Goal: Navigation & Orientation: Find specific page/section

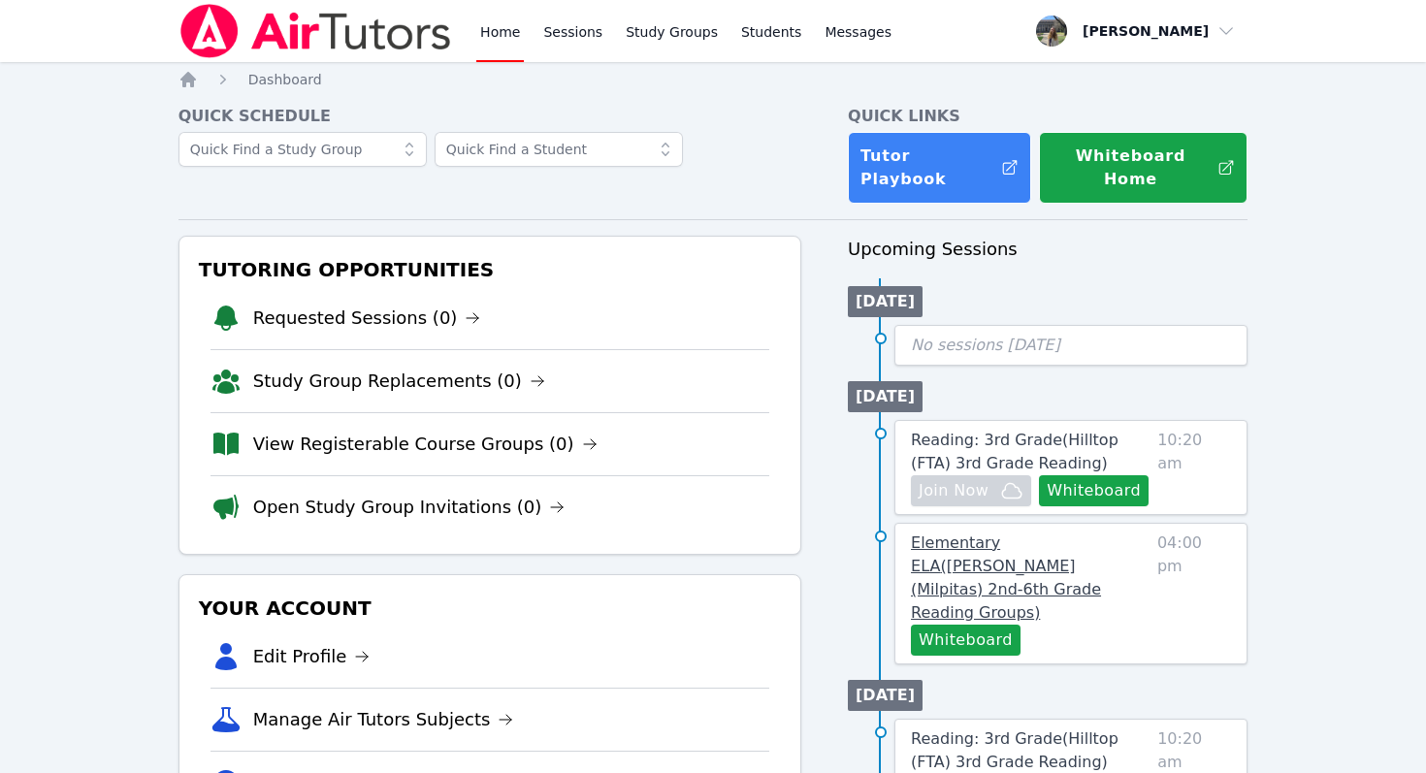
scroll to position [74, 0]
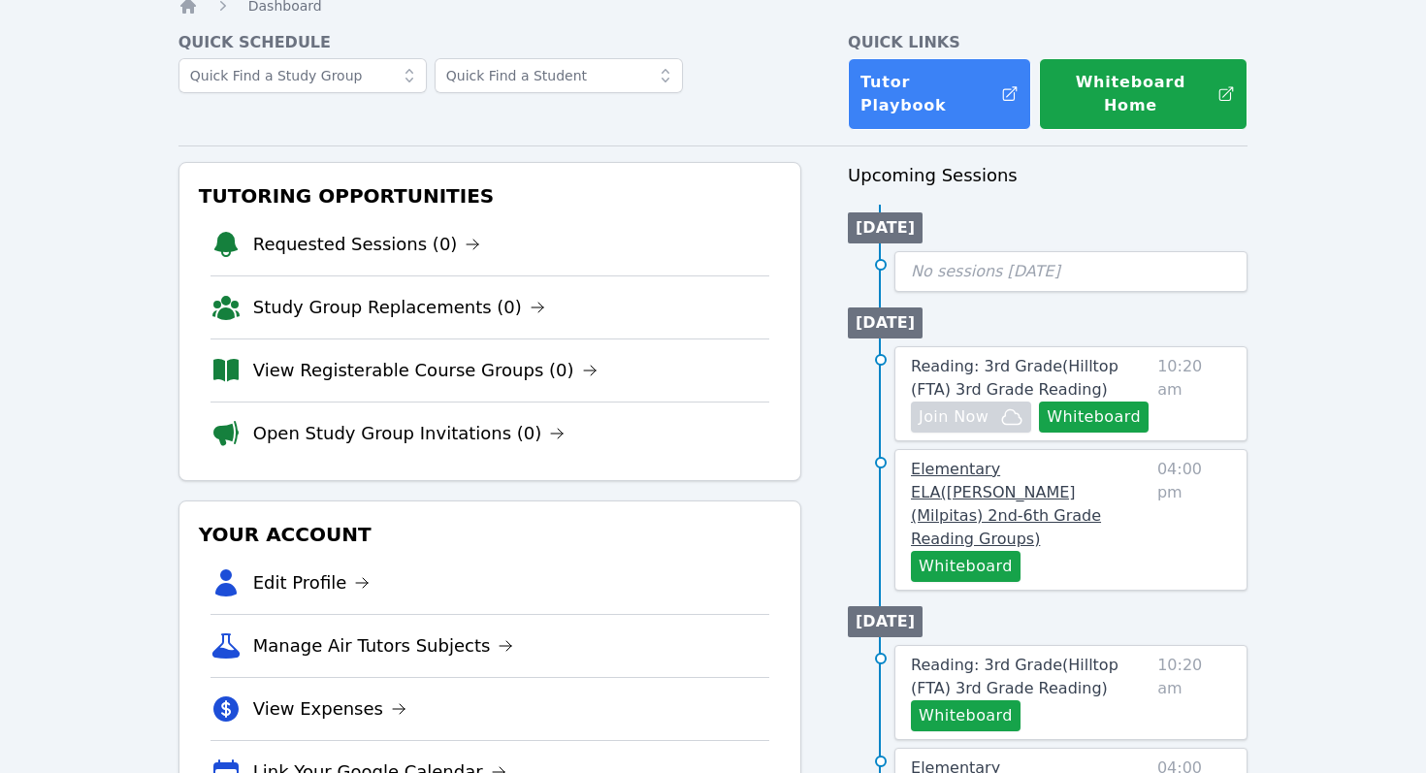
click at [884, 458] on link "Elementary ELA ( Curtner (Milpitas) 2nd-6th Grade Reading Groups )" at bounding box center [1030, 504] width 239 height 93
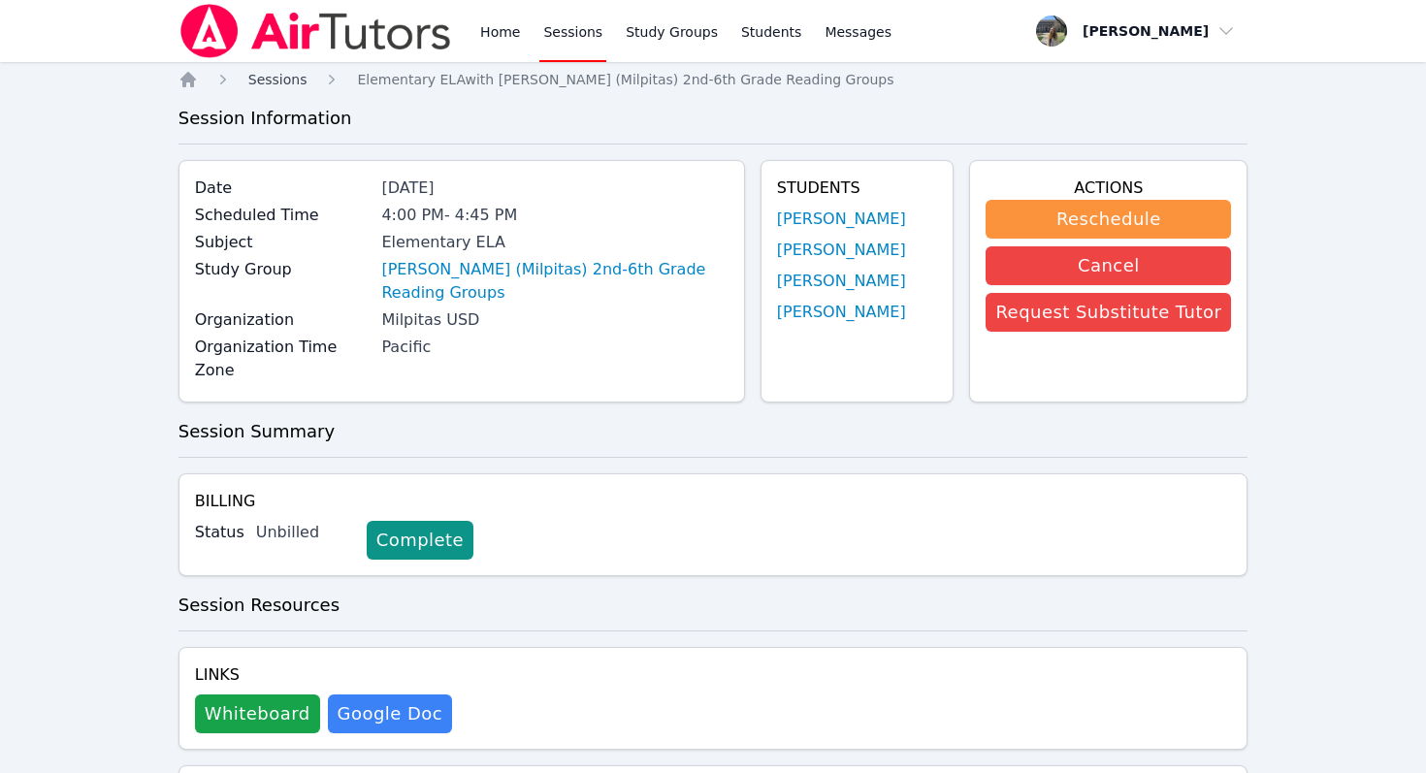
click at [282, 77] on span "Sessions" at bounding box center [277, 80] width 59 height 16
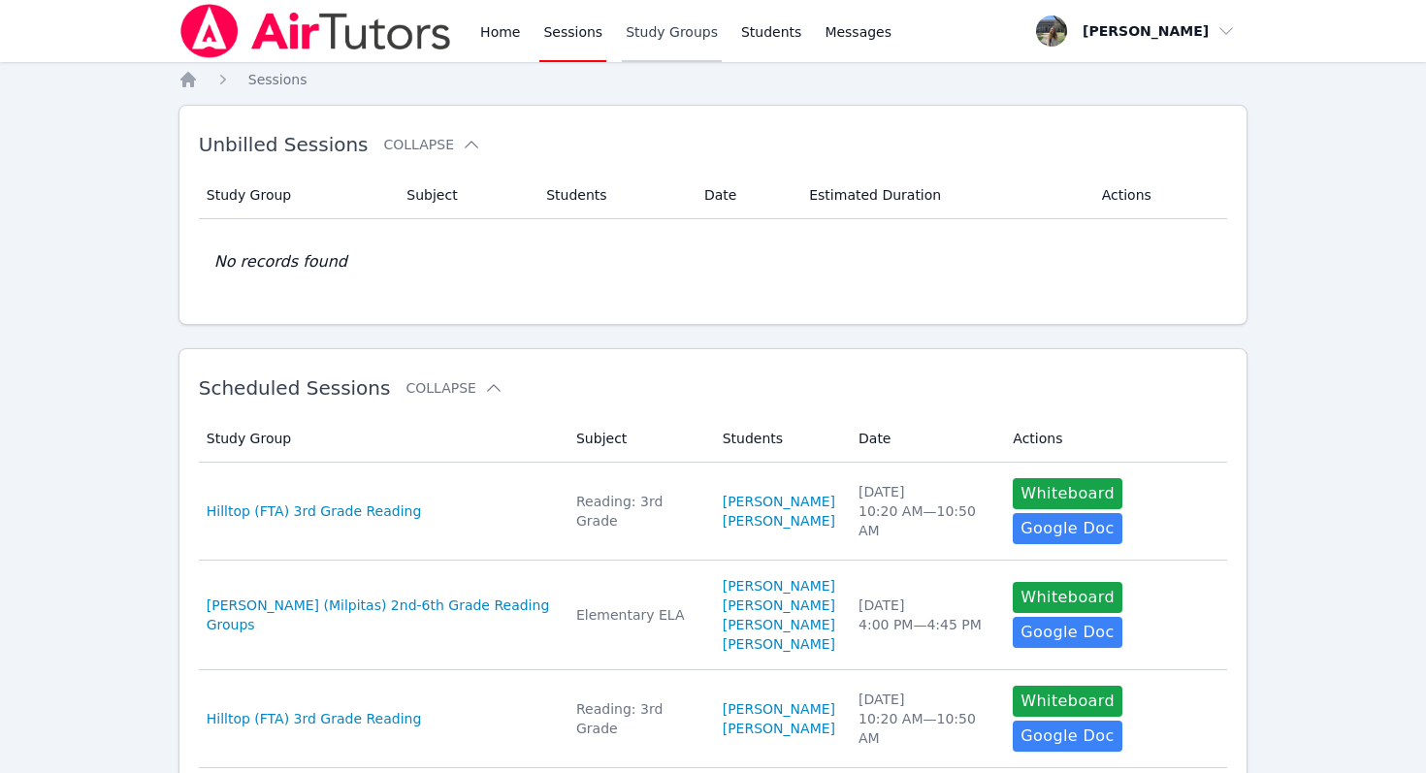
click at [686, 34] on link "Study Groups" at bounding box center [672, 31] width 100 height 62
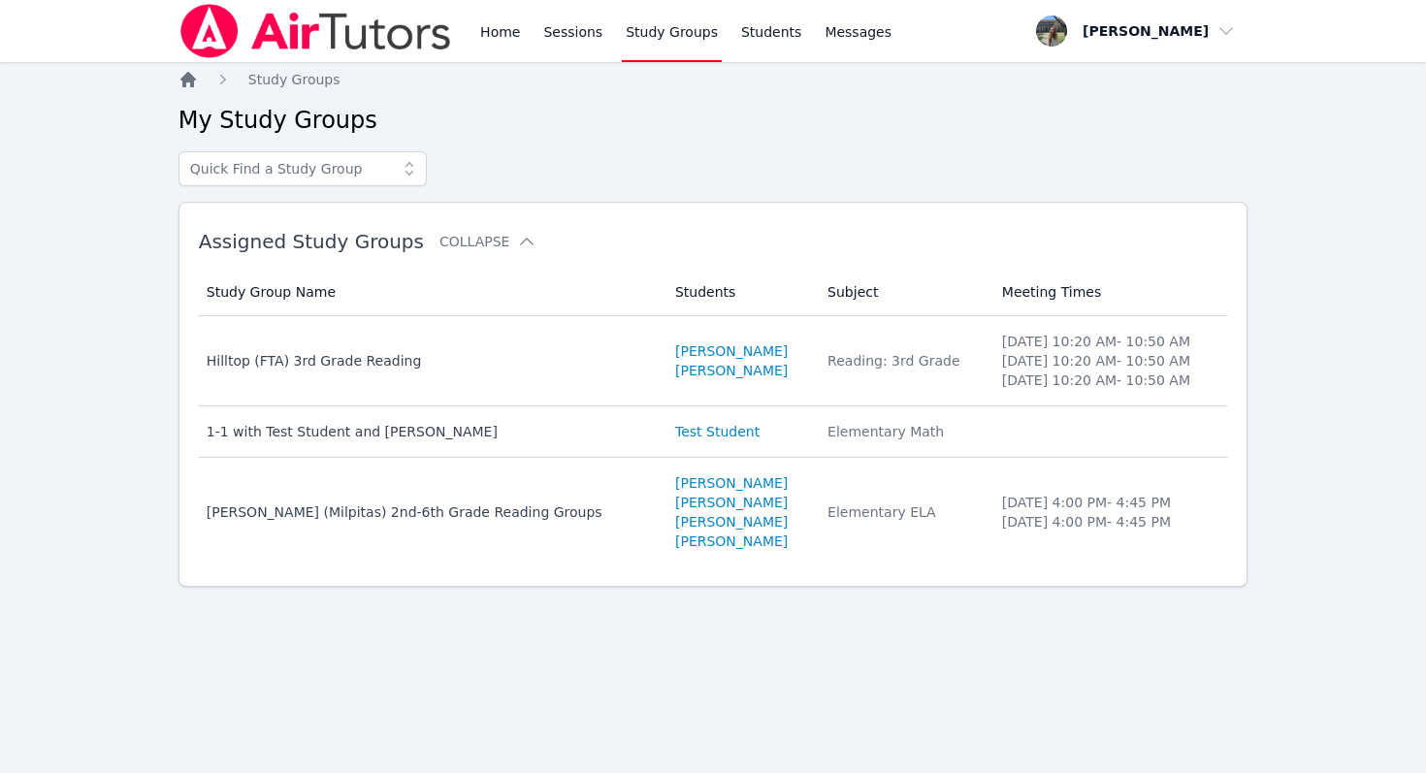
click at [189, 80] on icon "Breadcrumb" at bounding box center [188, 80] width 16 height 16
